Goal: Communication & Community: Answer question/provide support

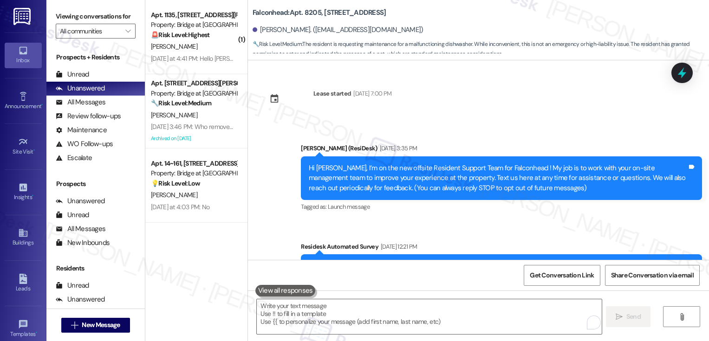
click at [196, 39] on strong "🚨 Risk Level: Highest" at bounding box center [180, 35] width 59 height 8
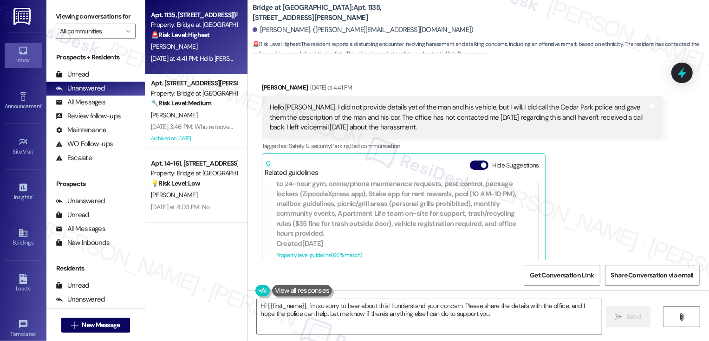
scroll to position [2473, 0]
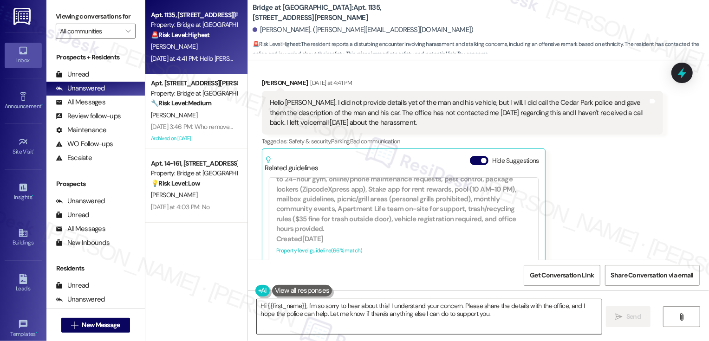
click at [327, 308] on textarea "Hi {{first_name}}, I'm so sorry to hear about this! I understand your concern. …" at bounding box center [429, 317] width 345 height 35
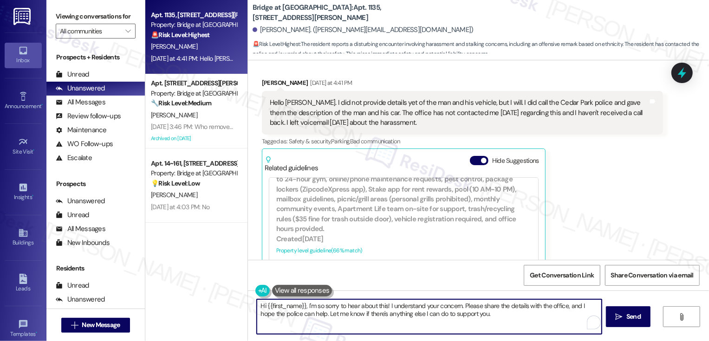
click at [382, 309] on textarea "Hi {{first_name}}, I'm so sorry to hear about this! I understand your concern. …" at bounding box center [429, 317] width 345 height 35
click at [565, 305] on textarea "Thank you for letting me know, [PERSON_NAME]. I will also notify the office abo…" at bounding box center [429, 317] width 345 height 35
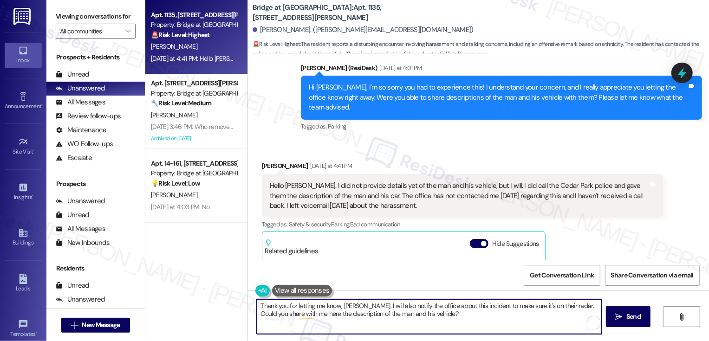
scroll to position [2382, 0]
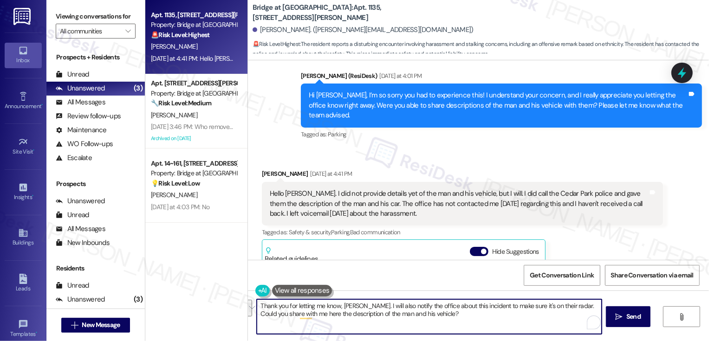
paste textarea "’ll also notify the office about this incident so it’s on their radar. Could yo…"
type textarea "Thank you for letting me know, [PERSON_NAME]. I’ll also notify the office about…"
click at [369, 325] on textarea "Thank you for letting me know, [PERSON_NAME]. I’ll also notify the office about…" at bounding box center [429, 317] width 345 height 35
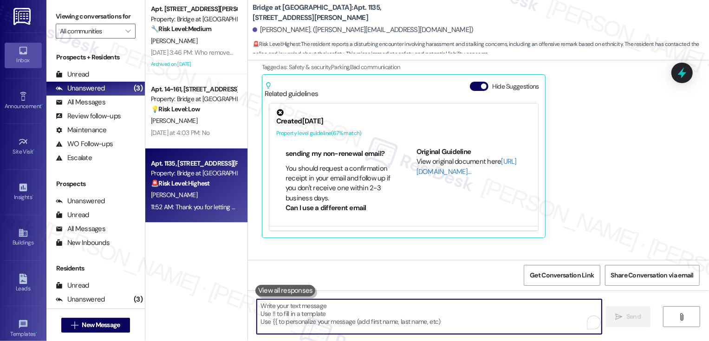
scroll to position [283, 0]
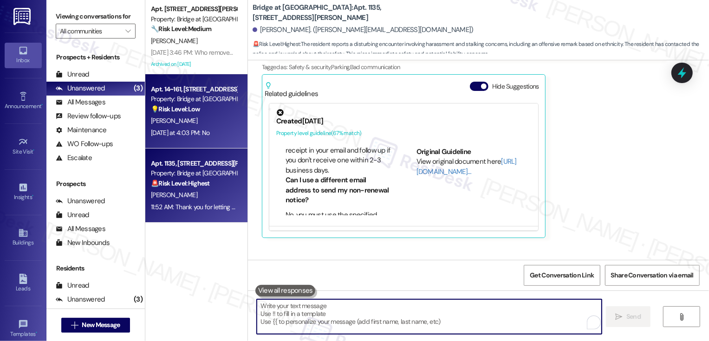
click at [209, 120] on div "[PERSON_NAME]" at bounding box center [194, 121] width 88 height 12
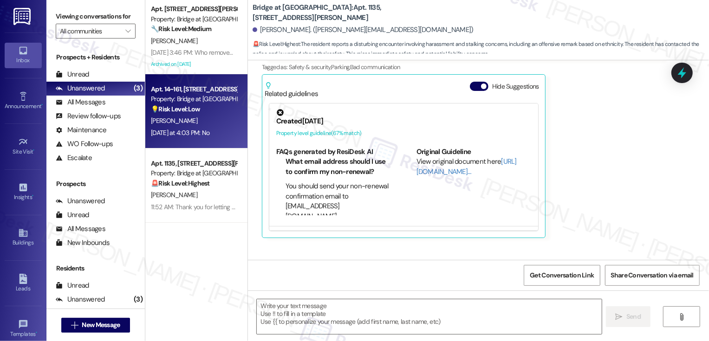
click at [209, 120] on div "[PERSON_NAME]" at bounding box center [194, 121] width 88 height 12
type textarea "Fetching suggested responses. Please feel free to read through the conversation…"
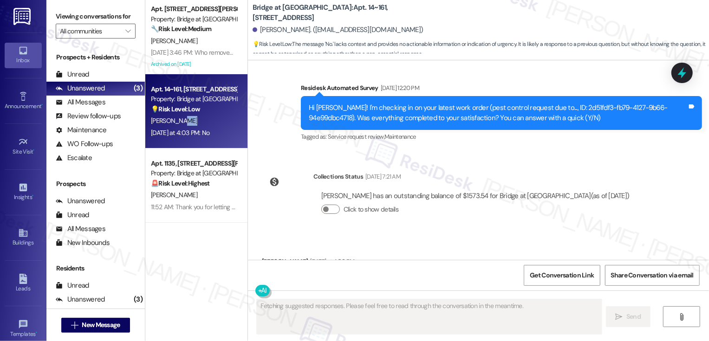
scroll to position [2865, 0]
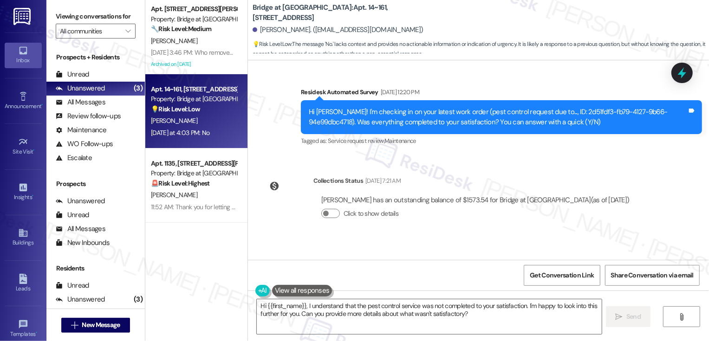
click at [336, 12] on b "Bridge at [GEOGRAPHIC_DATA]: Apt. 14~161, [STREET_ADDRESS]" at bounding box center [346, 13] width 186 height 20
copy b "161"
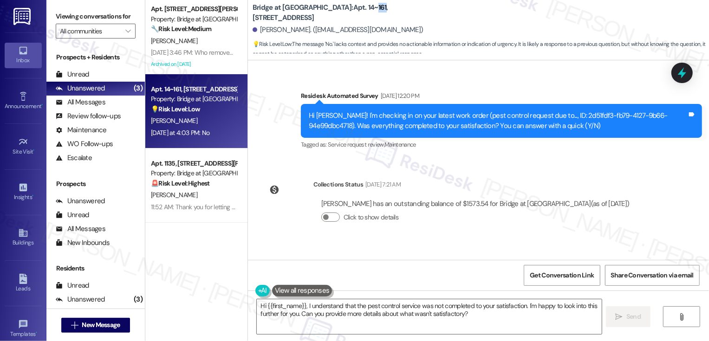
scroll to position [2904, 0]
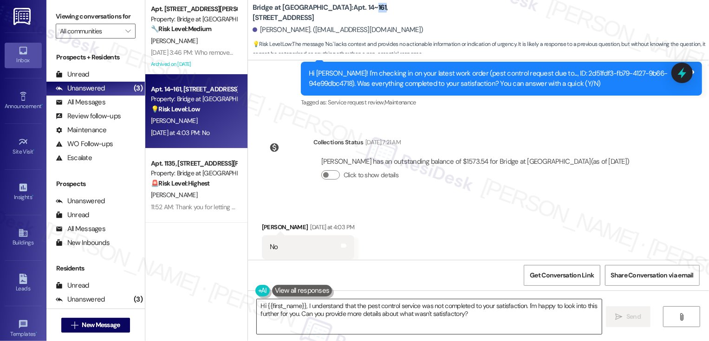
click at [488, 314] on textarea "Hi {{first_name}}, I understand that the pest control service was not completed…" at bounding box center [429, 317] width 345 height 35
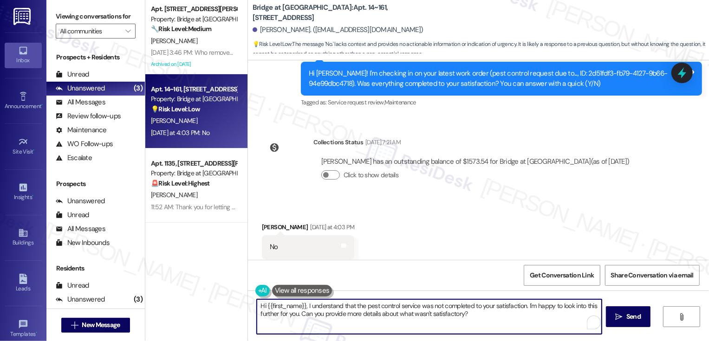
click at [525, 305] on textarea "Hi {{first_name}}, I understand that the pest control service was not completed…" at bounding box center [429, 317] width 345 height 35
drag, startPoint x: 524, startPoint y: 307, endPoint x: 304, endPoint y: 316, distance: 219.4
click at [304, 316] on textarea "Hi {{first_name}}, I understand that the pest control service was not completed…" at bounding box center [429, 317] width 345 height 35
click at [378, 326] on textarea "Hi {{first_name}}, I understand that the pest control service was not completed…" at bounding box center [429, 317] width 345 height 35
type textarea "Hi {{first_name}}, I understand that the pest control service was not completed…"
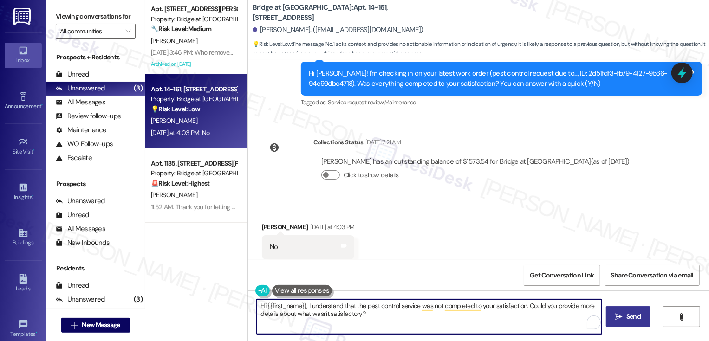
click at [622, 323] on button " Send" at bounding box center [628, 317] width 45 height 21
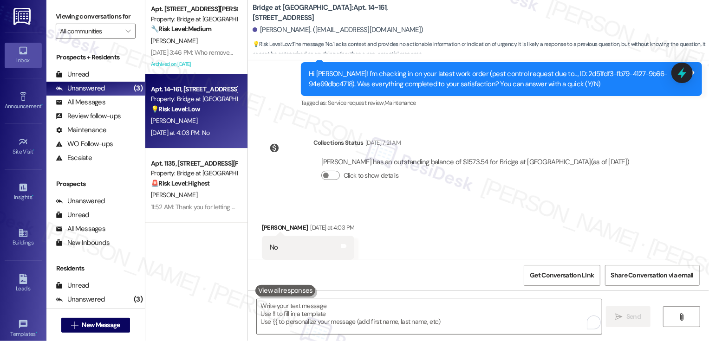
scroll to position [2978, 0]
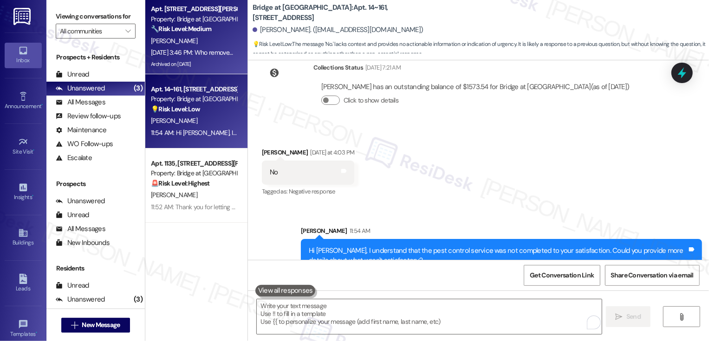
click at [207, 56] on div "[DATE] 3:46 PM: Who removed them? [DATE] 3:46 PM: Who removed them?" at bounding box center [201, 52] width 101 height 8
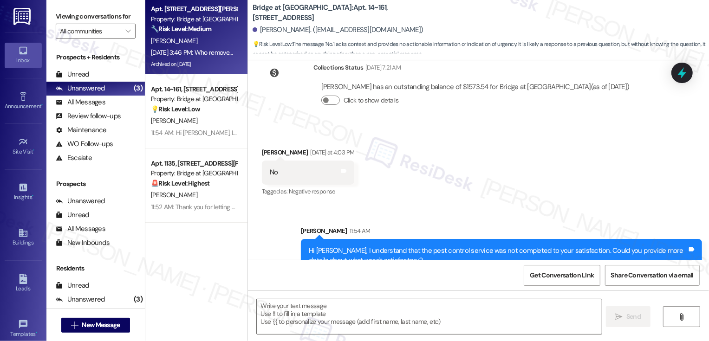
click at [207, 56] on div "[DATE] 3:46 PM: Who removed them? [DATE] 3:46 PM: Who removed them?" at bounding box center [201, 52] width 101 height 8
type textarea "Fetching suggested responses. Please feel free to read through the conversation…"
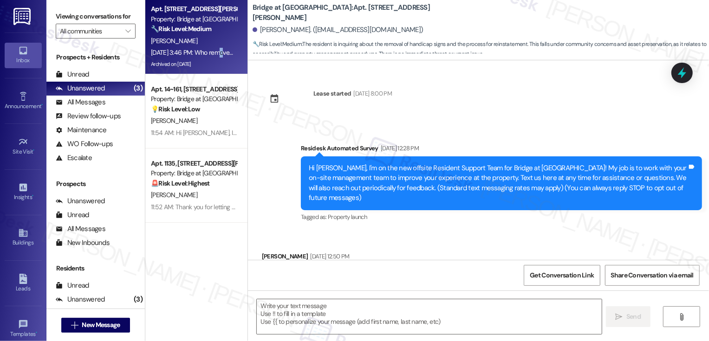
scroll to position [11292, 0]
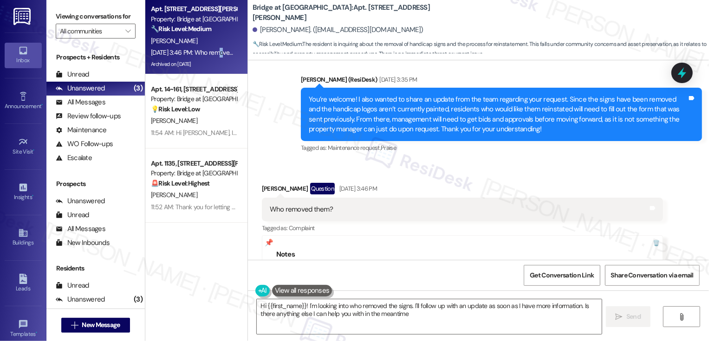
type textarea "Hi {{first_name}}! I'm looking into who removed the signs. I'll follow up with …"
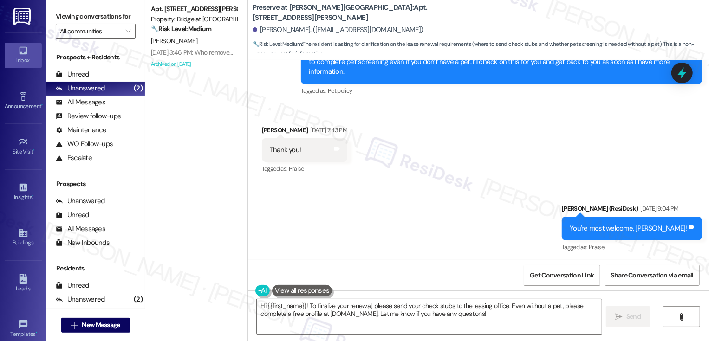
scroll to position [5974, 0]
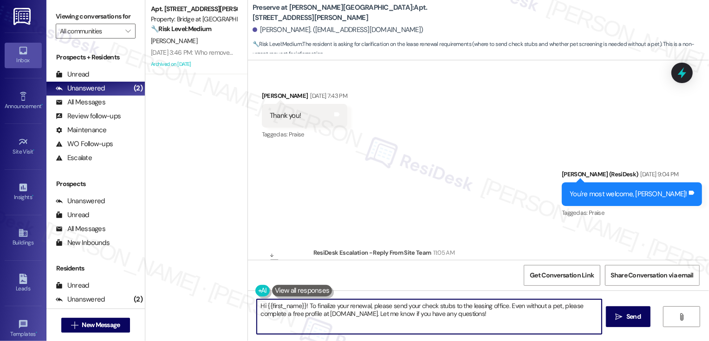
click at [305, 305] on textarea "Hi {{first_name}}! To finalize your renewal, please send your check stubs to th…" at bounding box center [429, 317] width 345 height 35
drag, startPoint x: 304, startPoint y: 306, endPoint x: 508, endPoint y: 318, distance: 204.3
click at [508, 318] on textarea "Hi {{first_name}}! To finalize your renewal, please send your check stubs to th…" at bounding box center [429, 317] width 345 height 35
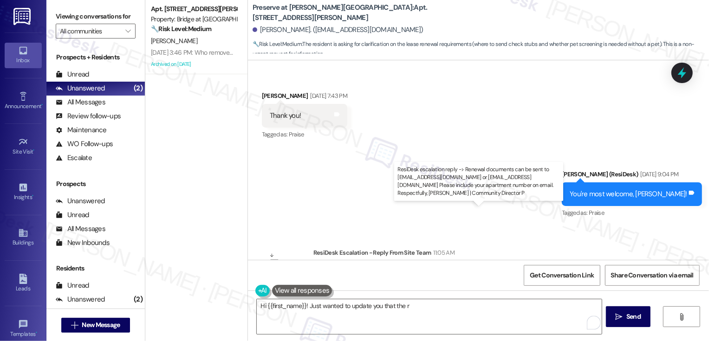
drag, startPoint x: 321, startPoint y: 221, endPoint x: 567, endPoint y: 227, distance: 246.3
click at [567, 268] on div "ResiDesk escalation reply -> Renewal documents can be sent to Assistant@Preserv…" at bounding box center [484, 282] width 327 height 29
copy div "enewal documents can be sent to Assistant@Preserveatwellsbranch.com or Manager@…"
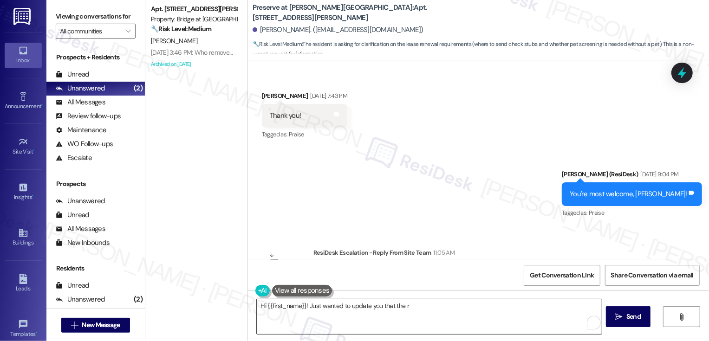
click at [449, 311] on textarea "Hi {{first_name}}! Just wanted to update you that the r" at bounding box center [429, 317] width 345 height 35
paste textarea "enewal documents can be sent to Assistant@Preserveatwellsbranch.com or Manager@…"
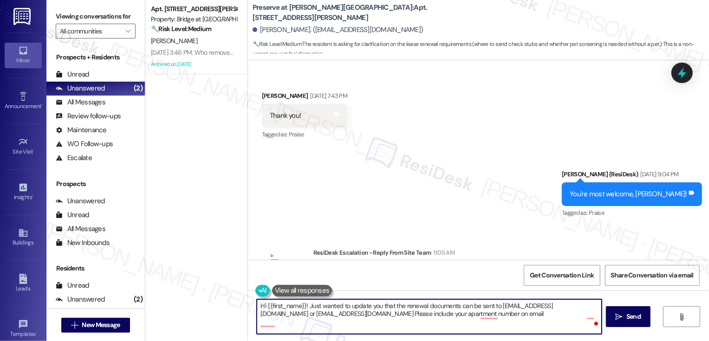
click at [294, 323] on textarea "Hi {{first_name}}! Just wanted to update you that the renewal documents can be …" at bounding box center [429, 317] width 345 height 35
click at [474, 316] on textarea "Hi {{first_name}}! Just wanted to update you that the renewal documents can be …" at bounding box center [429, 317] width 345 height 35
click at [492, 315] on textarea "Hi {{first_name}}! Just wanted to update you that the renewal documents can be …" at bounding box center [429, 317] width 345 height 35
click at [376, 329] on textarea "Hi {{first_name}}! Just wanted to update you that the renewal documents can be …" at bounding box center [429, 317] width 345 height 35
click at [281, 325] on textarea "Hi {{first_name}}! Just wanted to update you that the renewal documents can be …" at bounding box center [429, 317] width 345 height 35
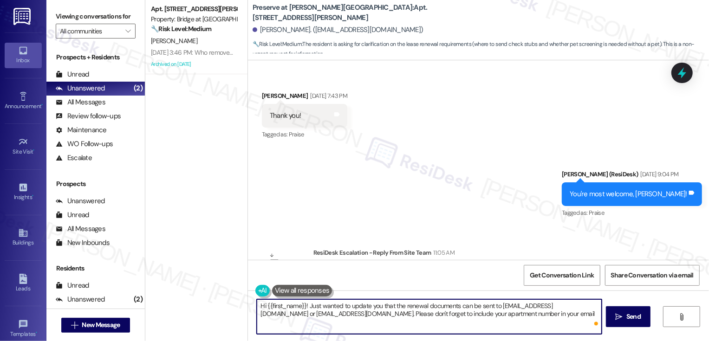
click at [325, 320] on textarea "Hi {{first_name}}! Just wanted to update you that the renewal documents can be …" at bounding box center [429, 317] width 345 height 35
click at [257, 314] on textarea "Hi {{first_name}}! Just wanted to update you that the renewal documents can be …" at bounding box center [429, 317] width 345 height 35
click at [349, 321] on textarea "Hi {{first_name}}! Just wanted to update you that the renewal documents can be …" at bounding box center [429, 317] width 345 height 35
type textarea "Hi {{first_name}}! Just wanted to update you that the renewal documents can be …"
click at [623, 315] on span " Send" at bounding box center [628, 317] width 29 height 10
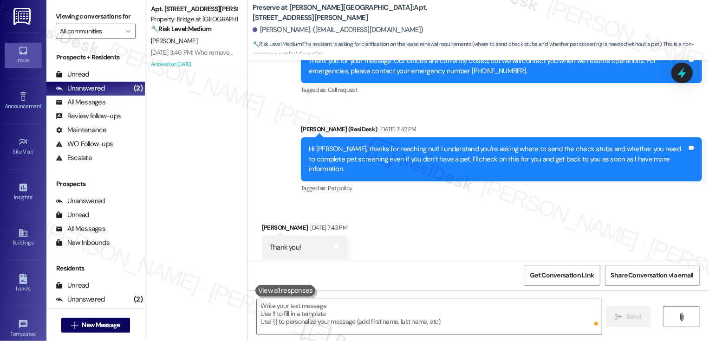
scroll to position [5801, 0]
